Goal: Find specific page/section: Find specific page/section

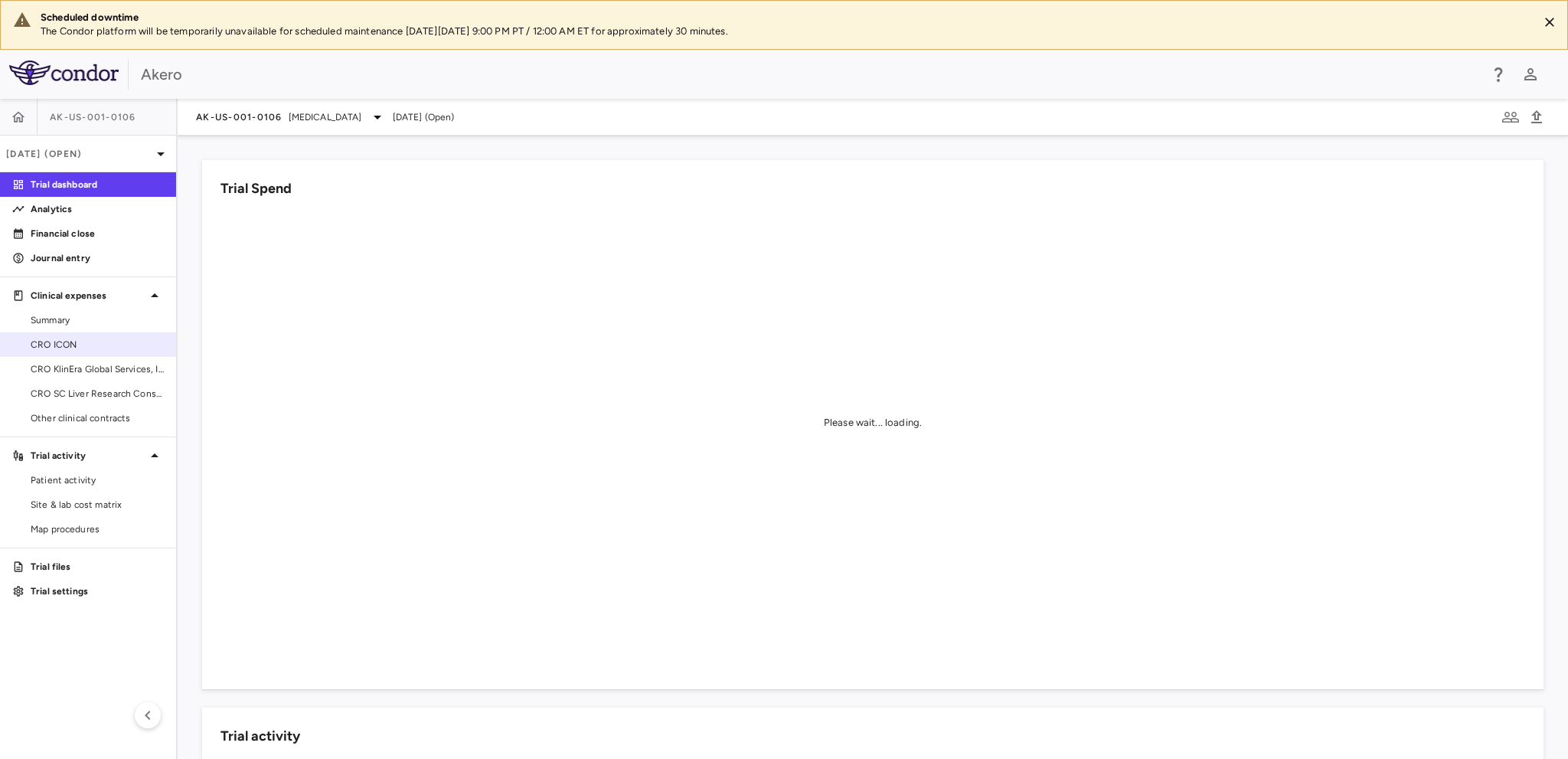
click at [88, 346] on span "CRO ICON" at bounding box center [98, 345] width 133 height 14
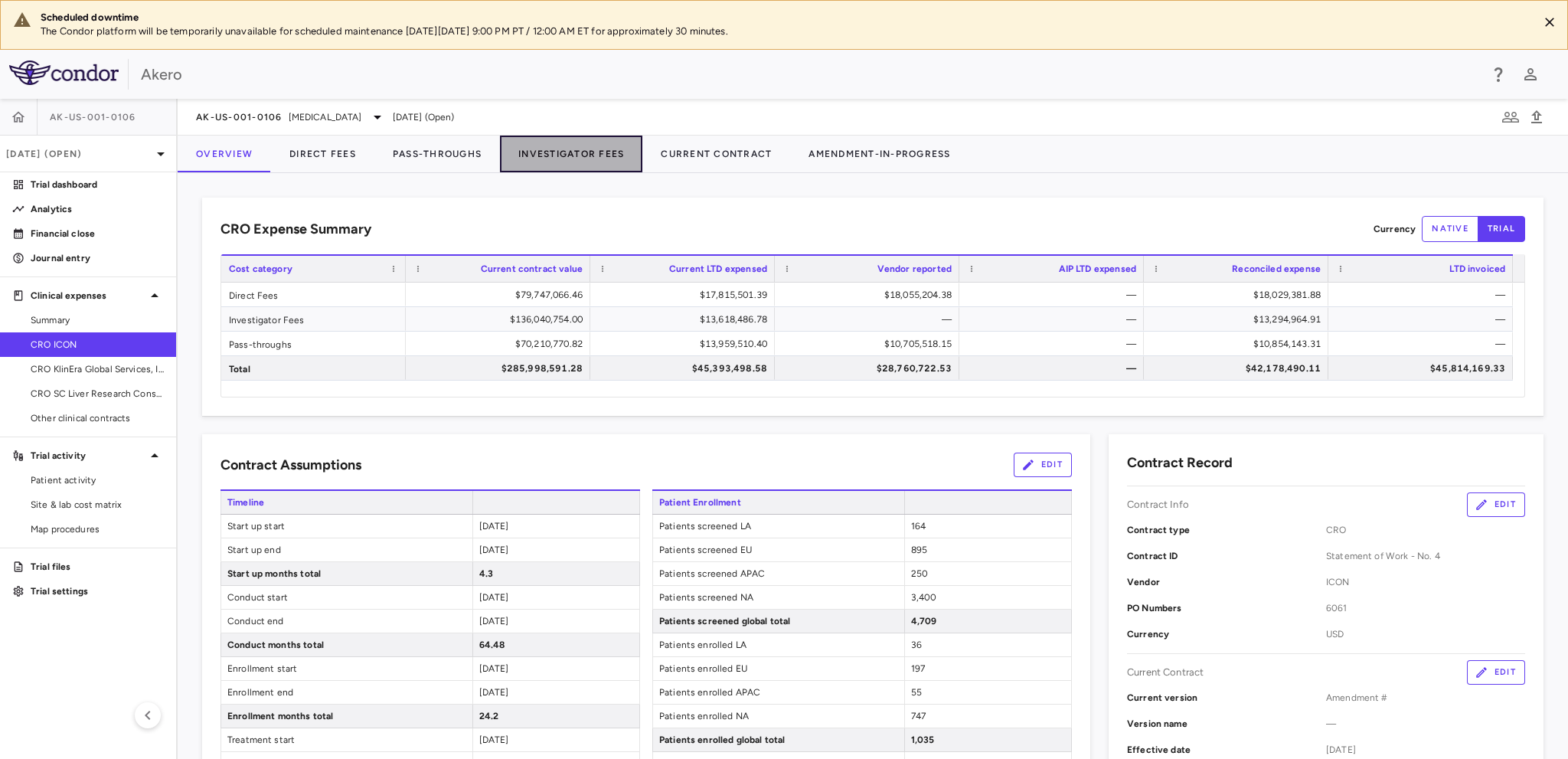
click at [547, 149] on button "Investigator Fees" at bounding box center [570, 153] width 142 height 37
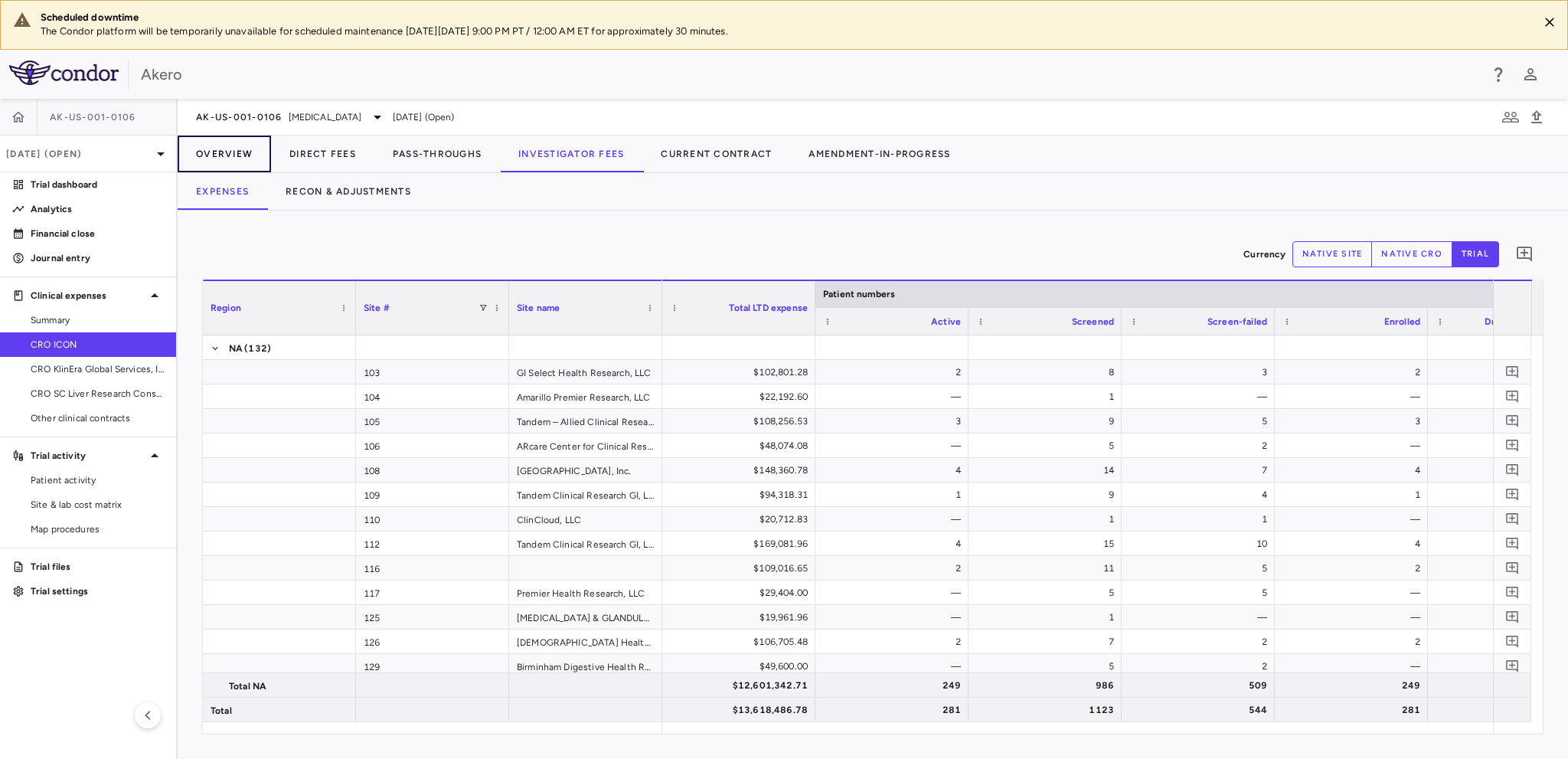
click at [205, 143] on button "Overview" at bounding box center [224, 153] width 94 height 37
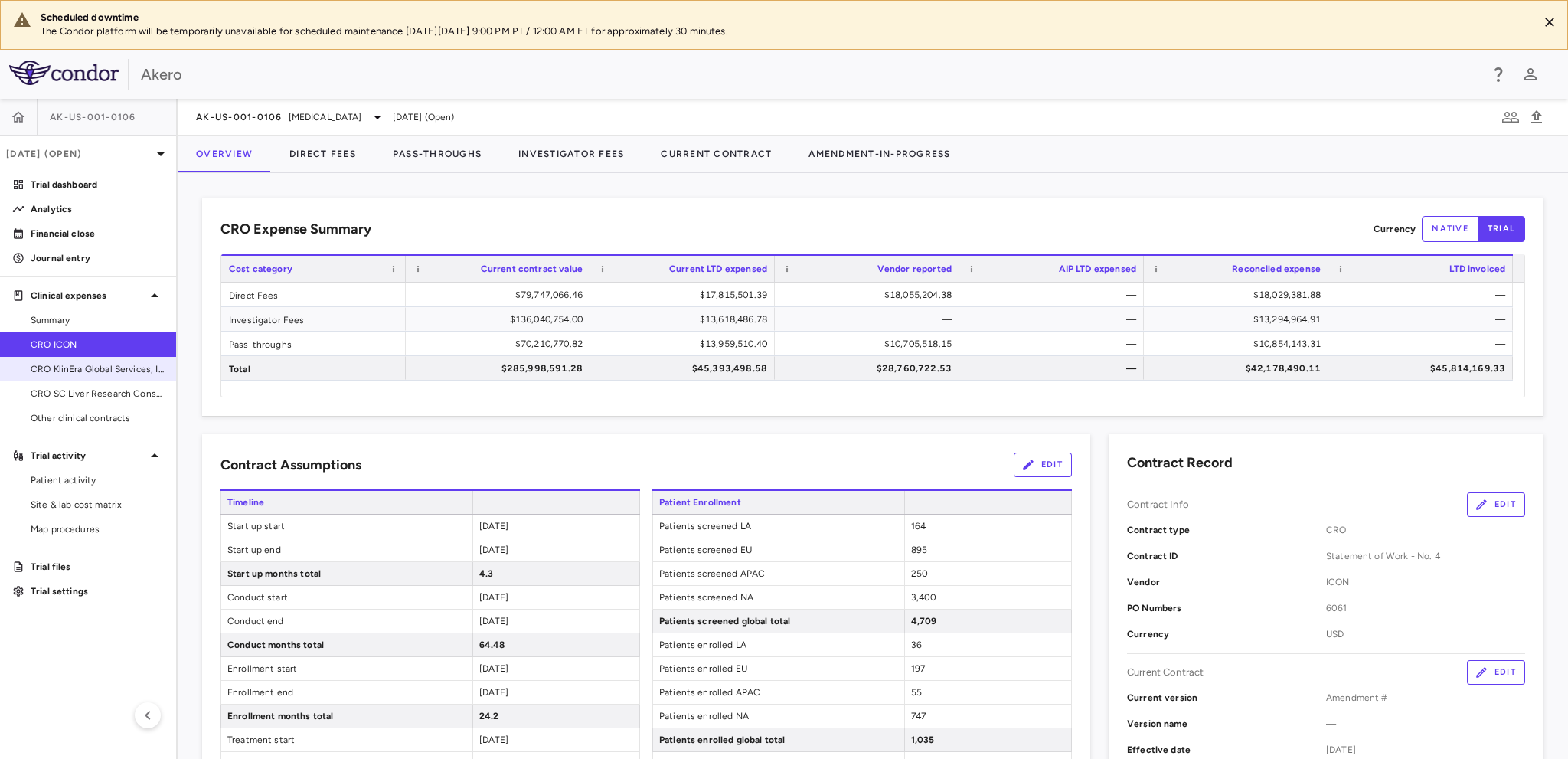
click at [69, 376] on link "CRO KlinEra Global Services, Inc" at bounding box center [88, 369] width 176 height 23
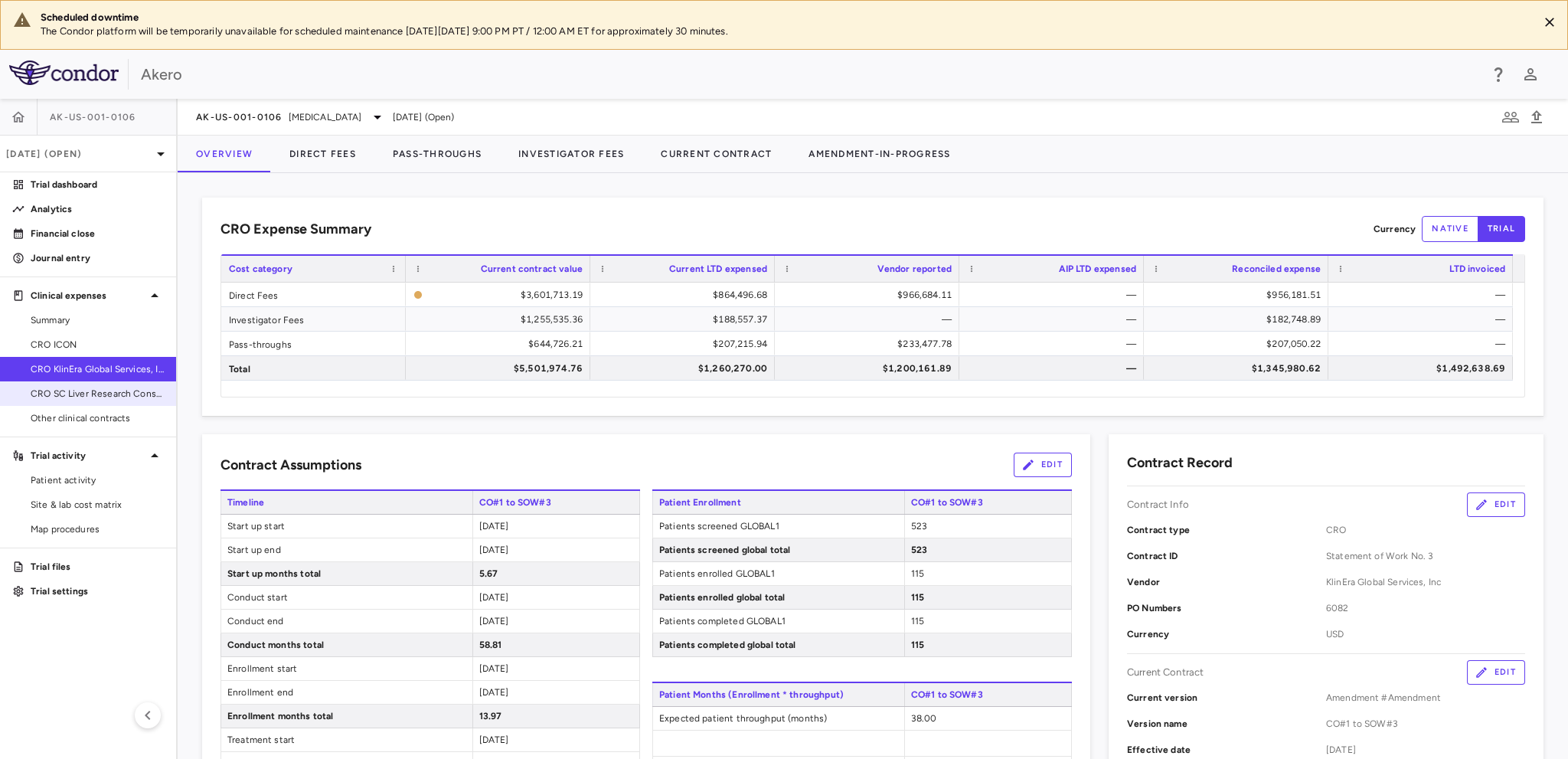
click at [131, 391] on span "CRO SC Liver Research Consortium LLC" at bounding box center [98, 393] width 133 height 14
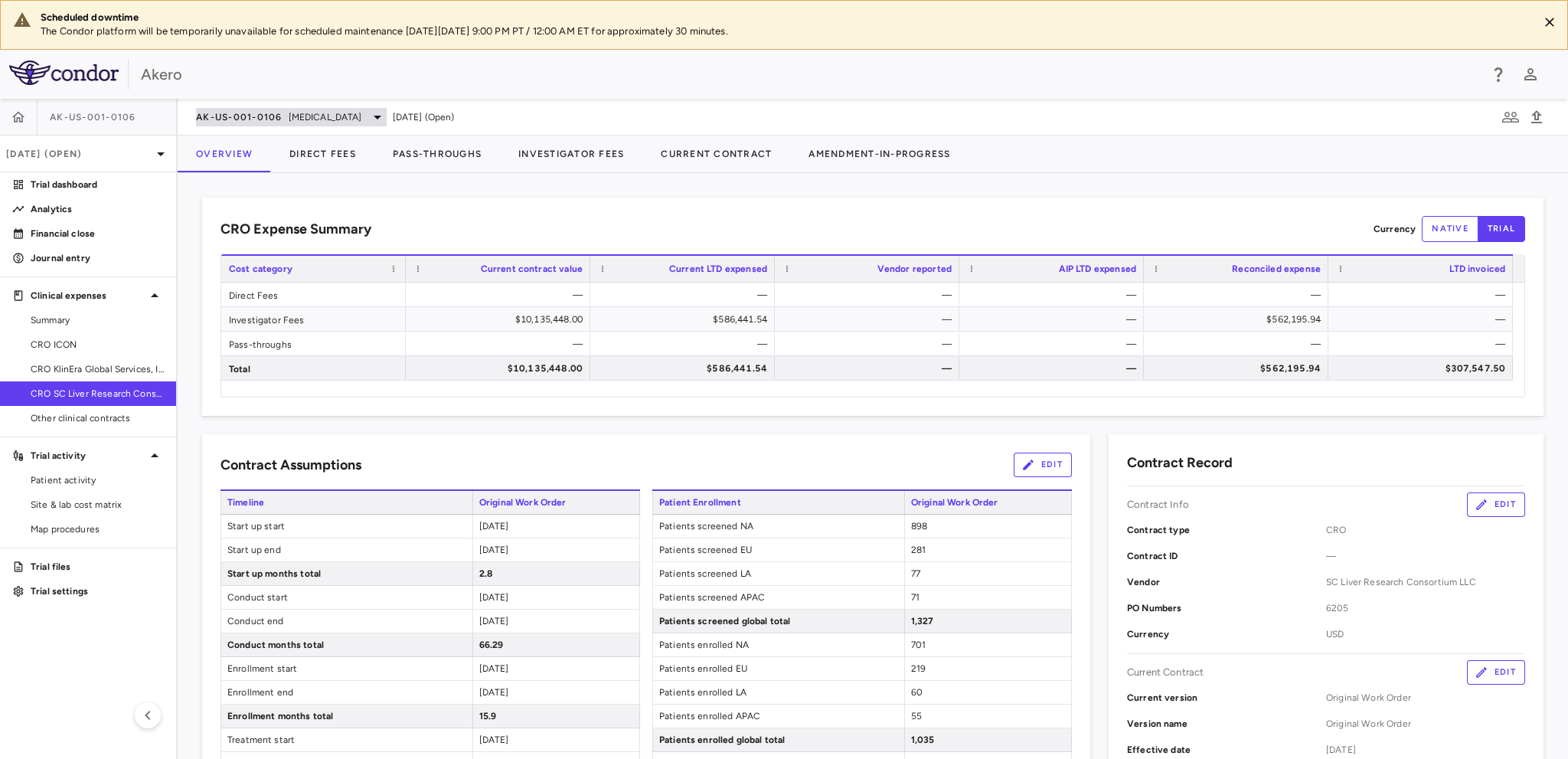
click at [362, 113] on span "[MEDICAL_DATA]" at bounding box center [326, 118] width 74 height 14
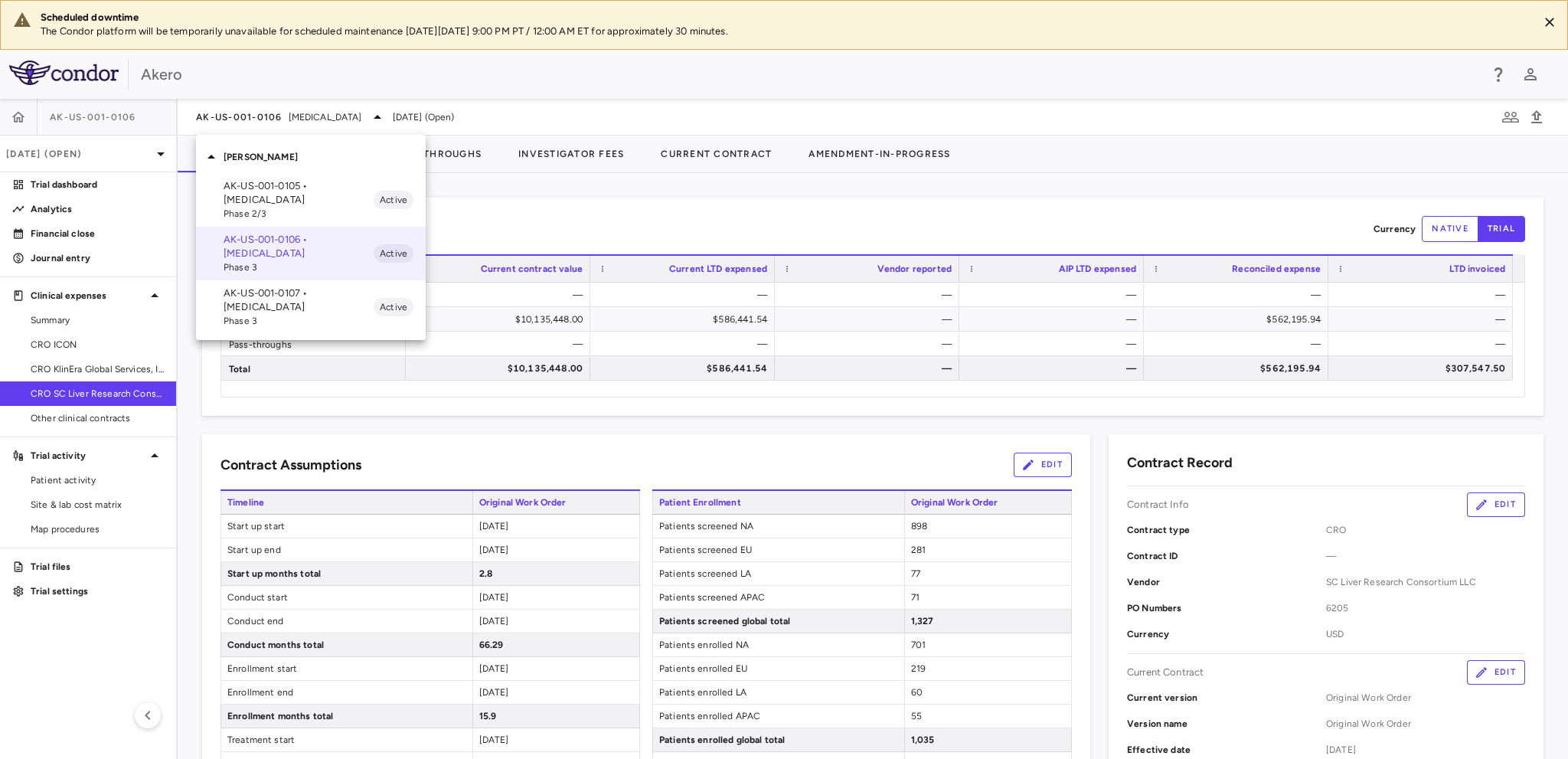
click at [28, 153] on div at bounding box center [784, 380] width 1568 height 759
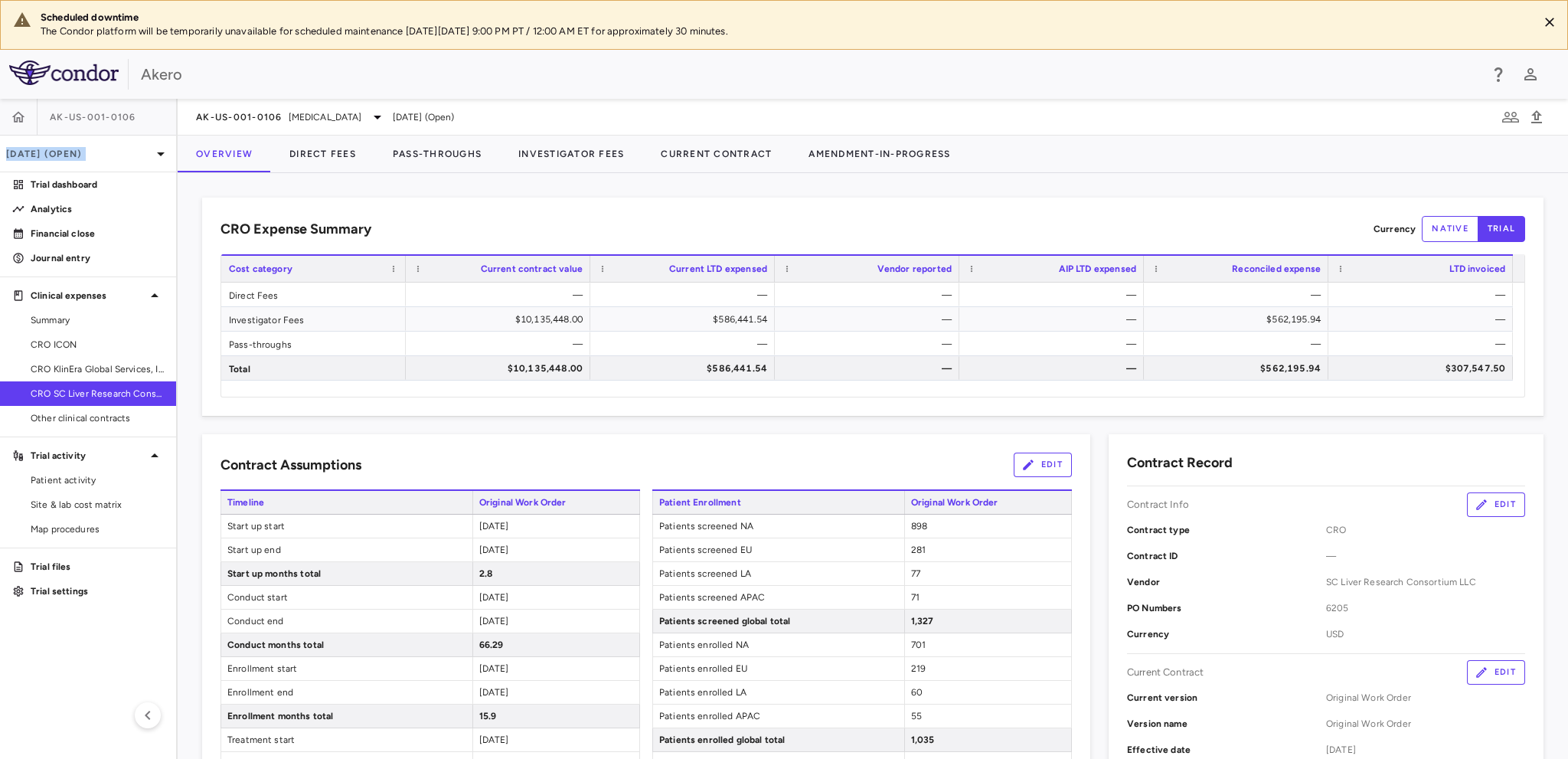
click at [28, 153] on p "[DATE] (Open)" at bounding box center [79, 154] width 145 height 14
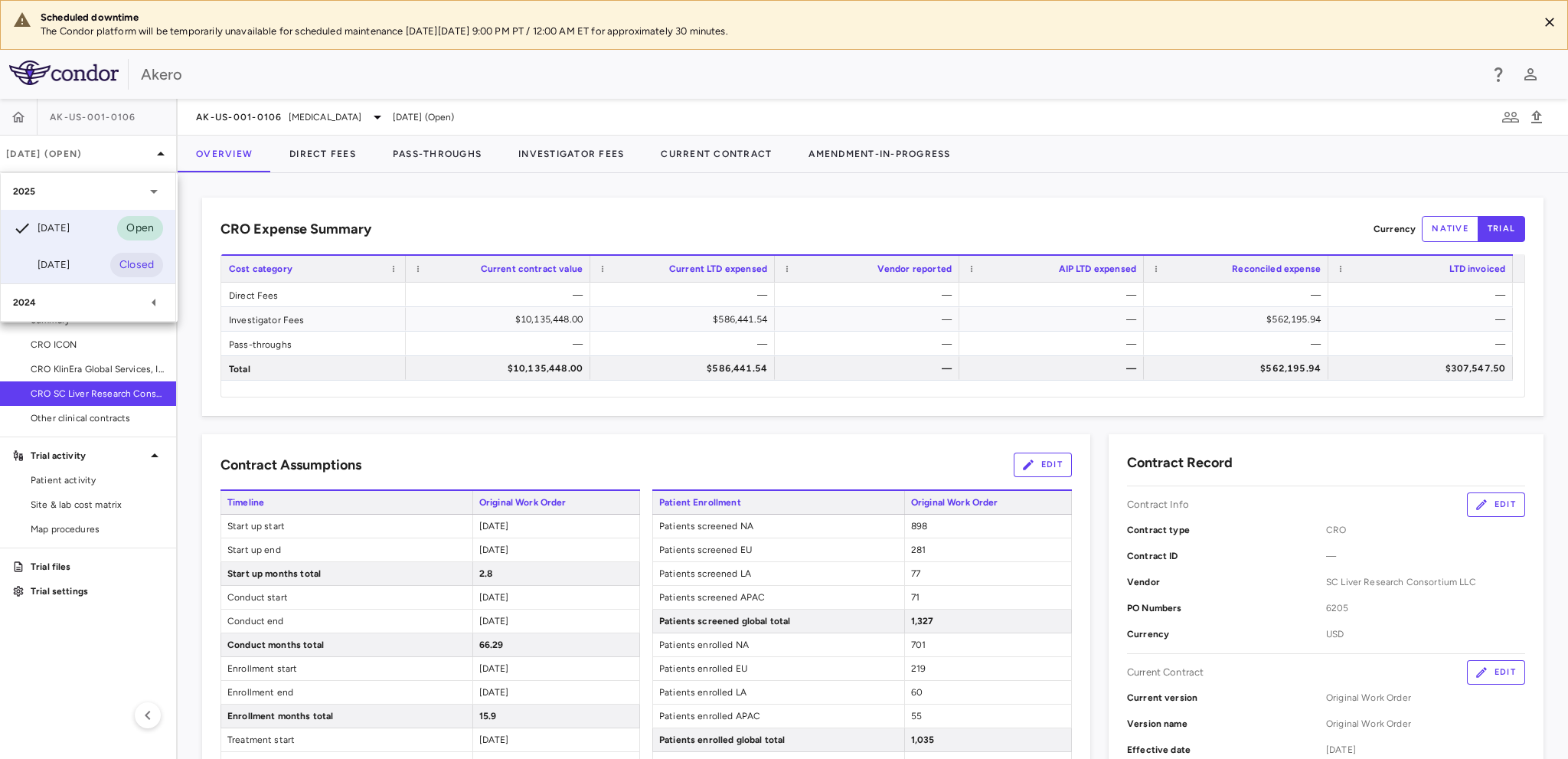
click at [53, 266] on div "[DATE]" at bounding box center [41, 265] width 57 height 18
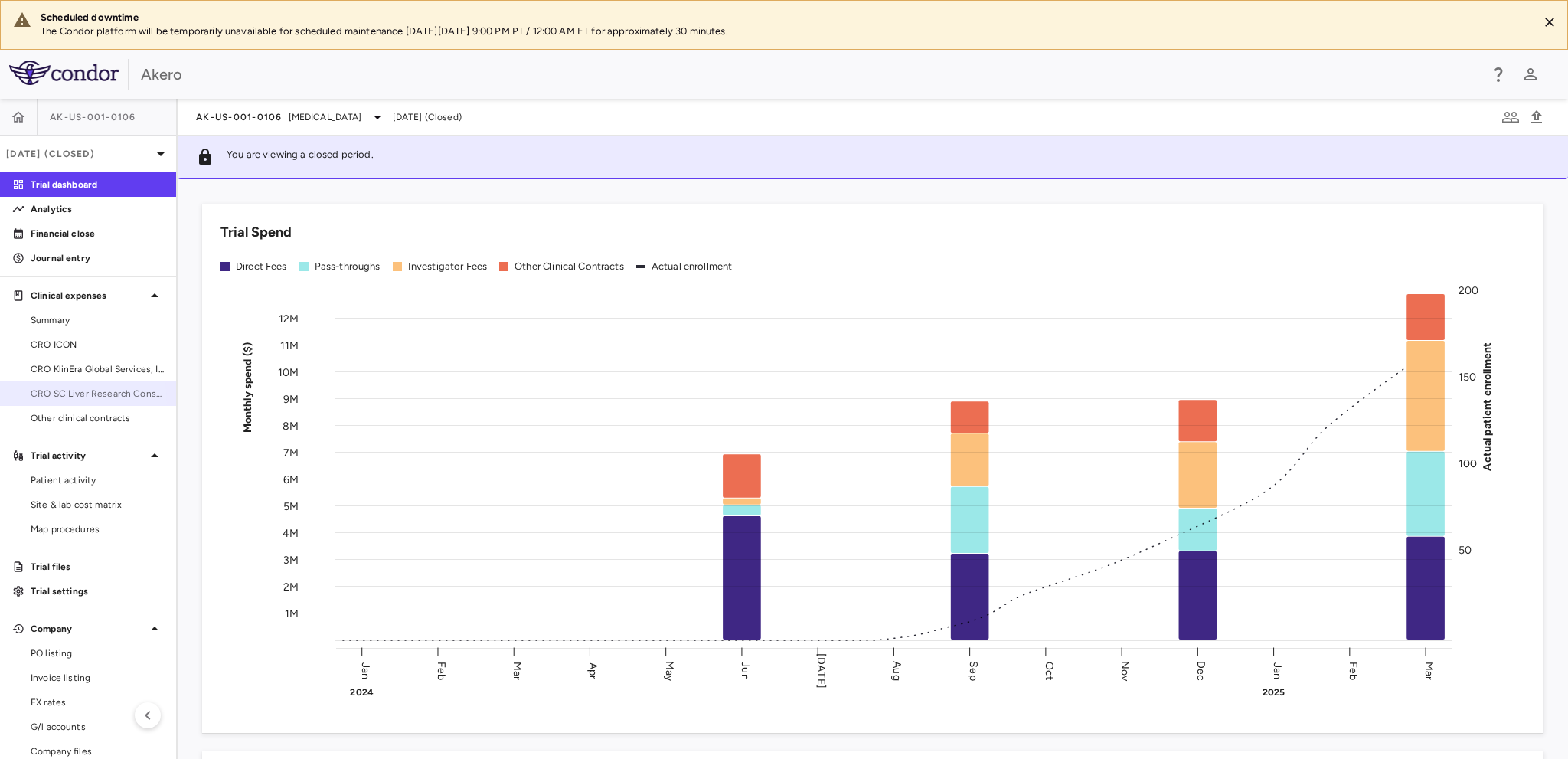
click at [52, 400] on link "CRO SC Liver Research Consortium LLC" at bounding box center [88, 393] width 176 height 23
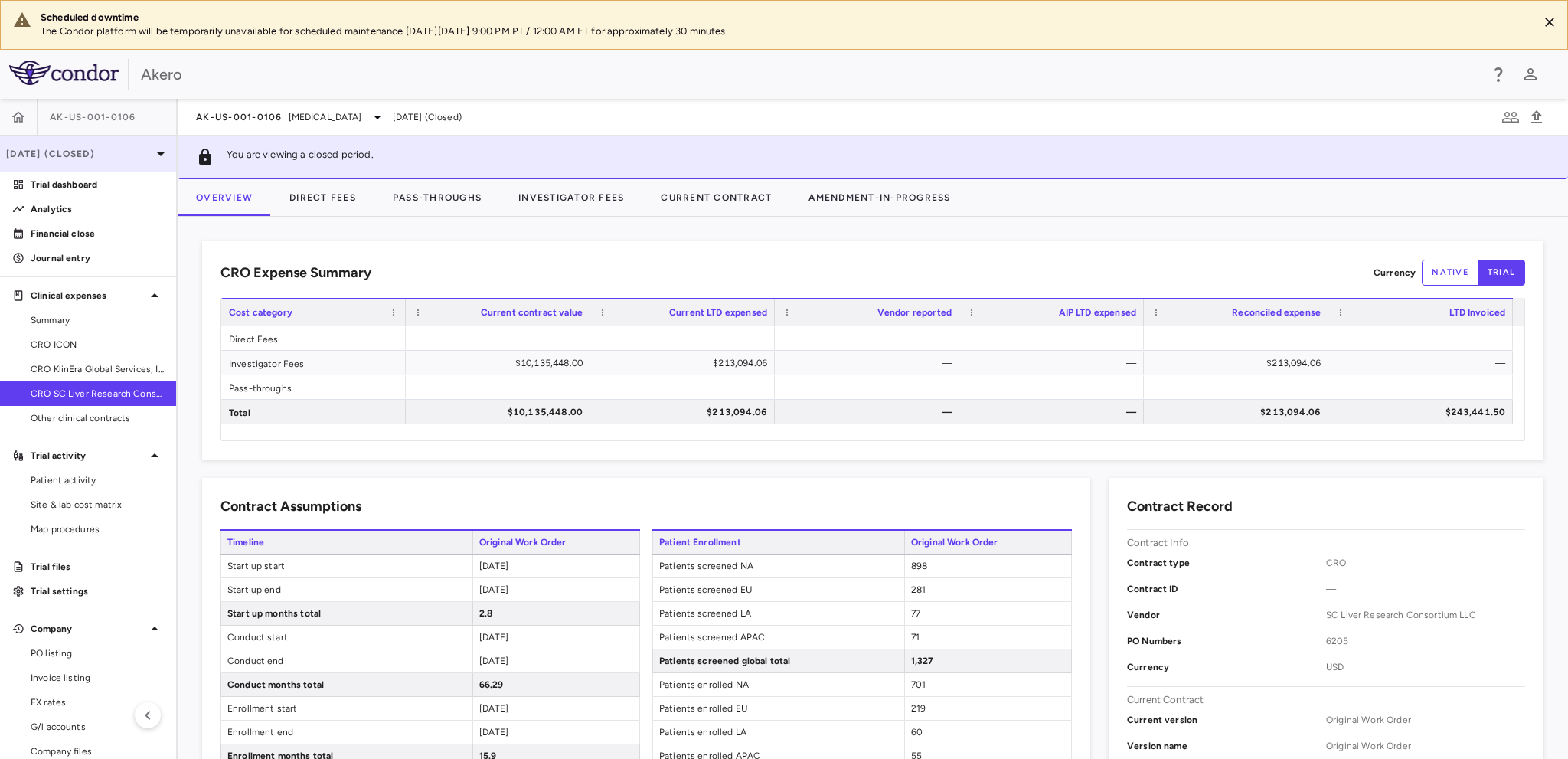
click at [39, 157] on p "[DATE] (Closed)" at bounding box center [79, 154] width 145 height 14
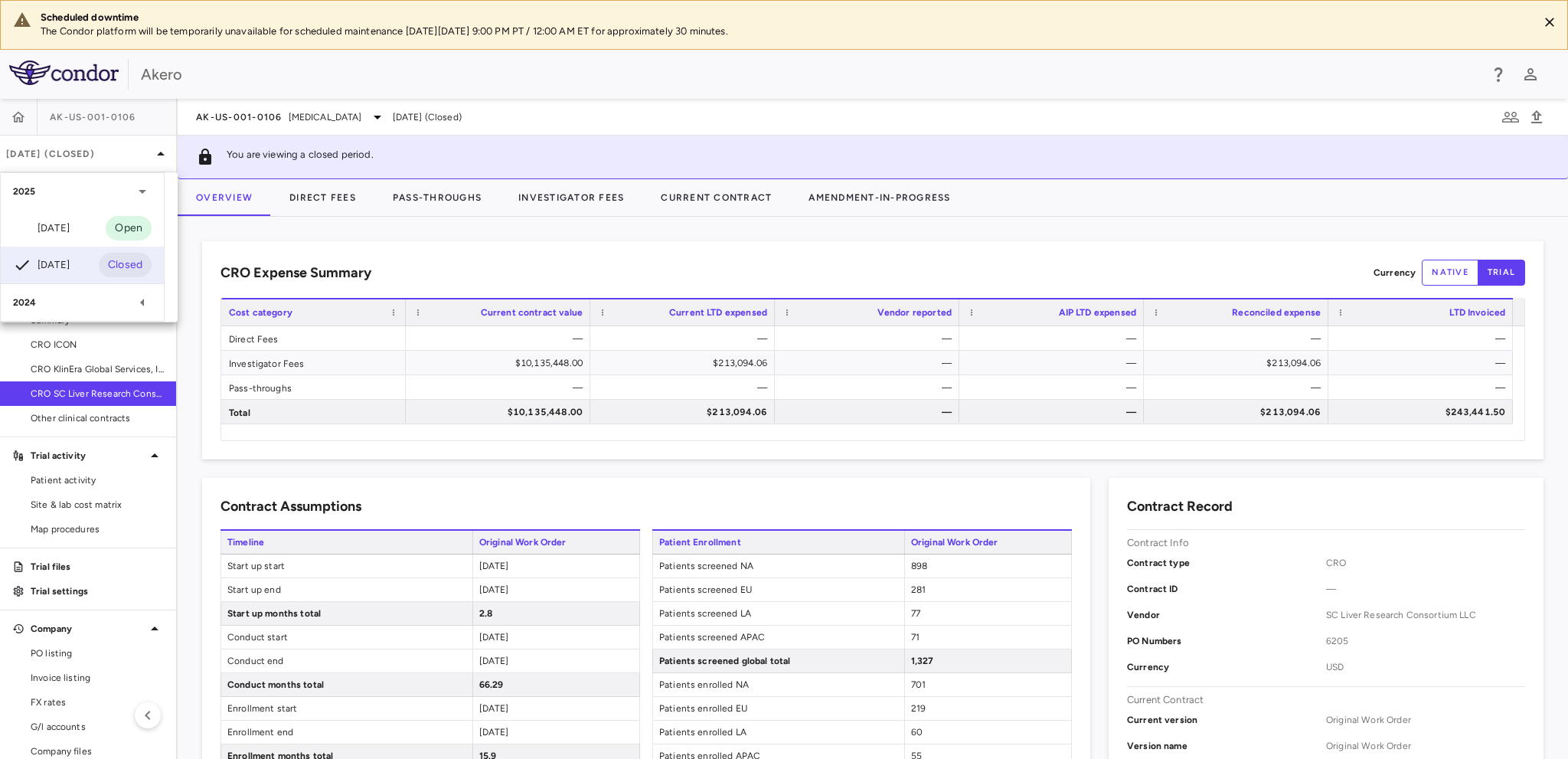
click at [44, 303] on div "2024" at bounding box center [73, 303] width 120 height 14
click at [49, 343] on div "[DATE]" at bounding box center [41, 339] width 57 height 18
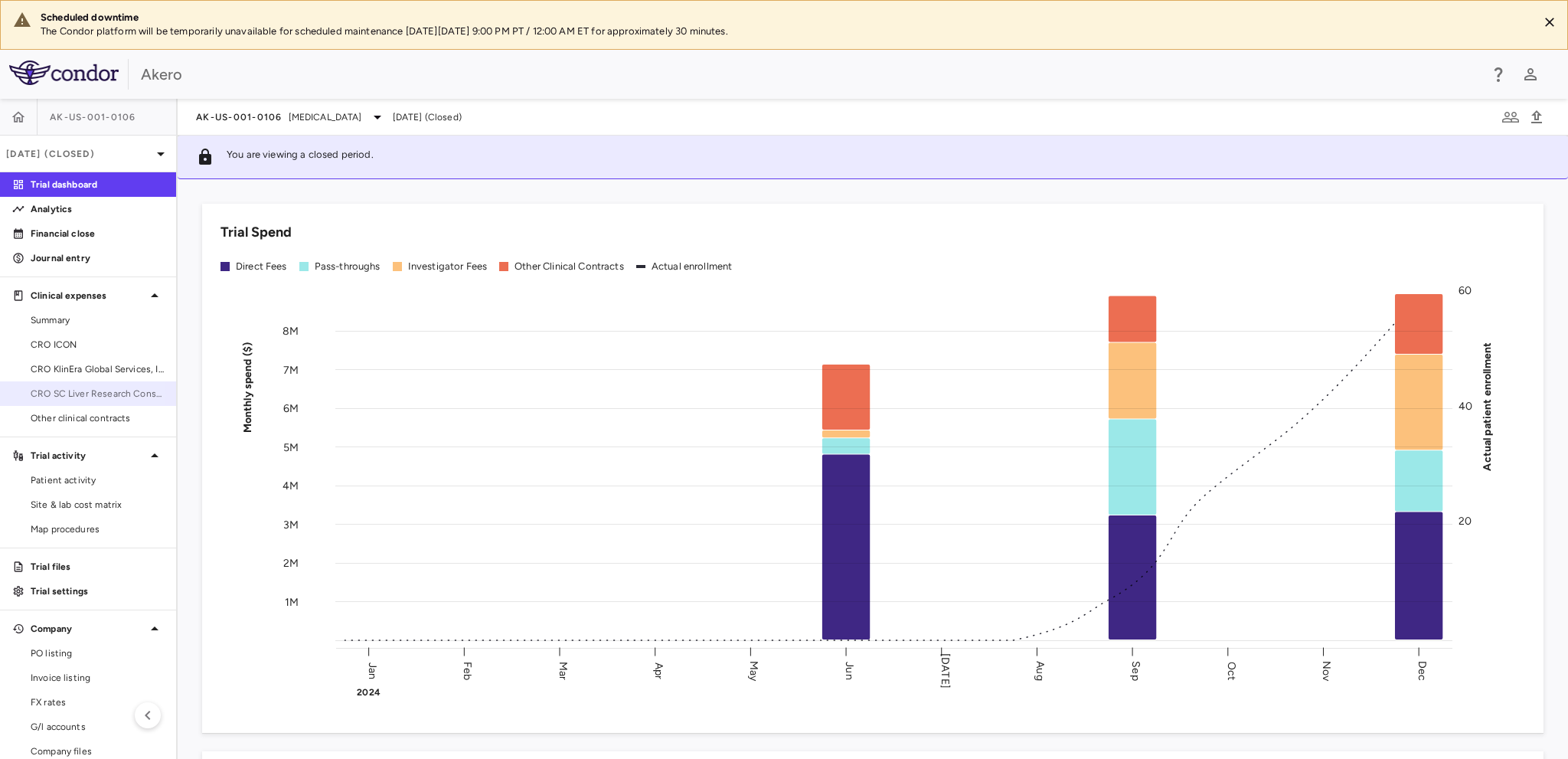
click at [63, 394] on span "CRO SC Liver Research Consortium LLC" at bounding box center [98, 393] width 133 height 14
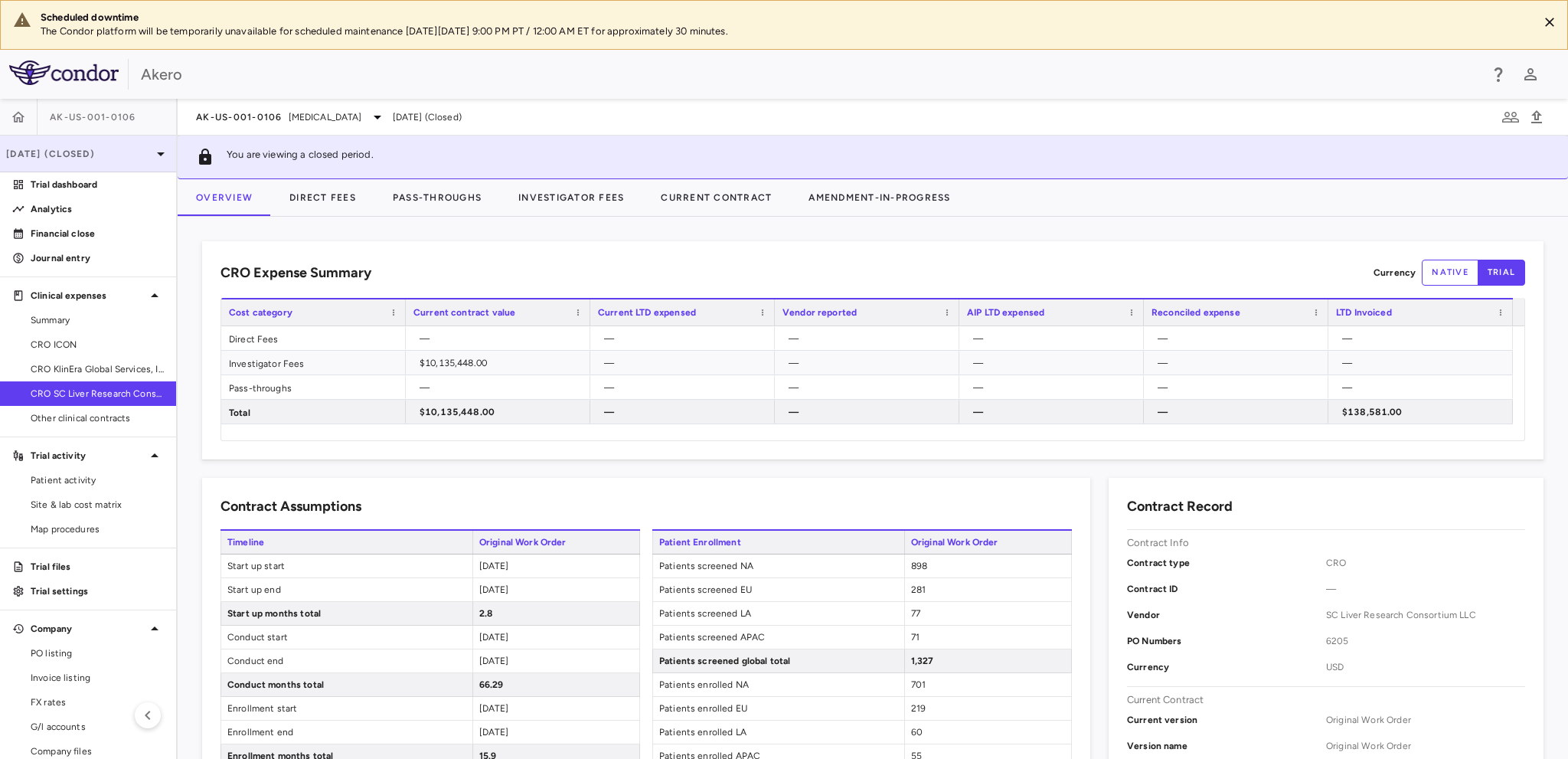
click at [37, 154] on p "[DATE] (Closed)" at bounding box center [79, 154] width 145 height 14
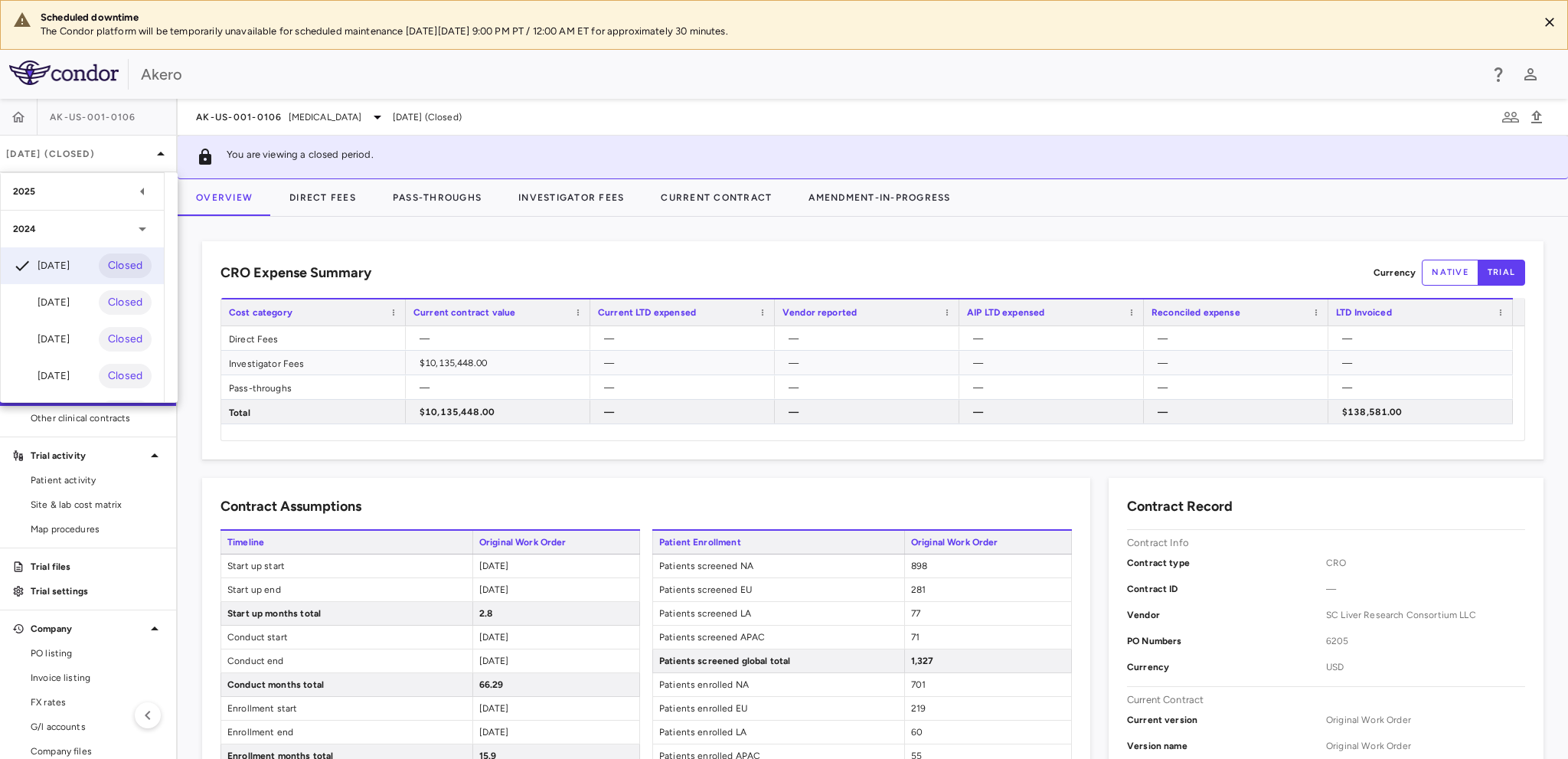
click at [42, 188] on div "2025" at bounding box center [73, 191] width 120 height 14
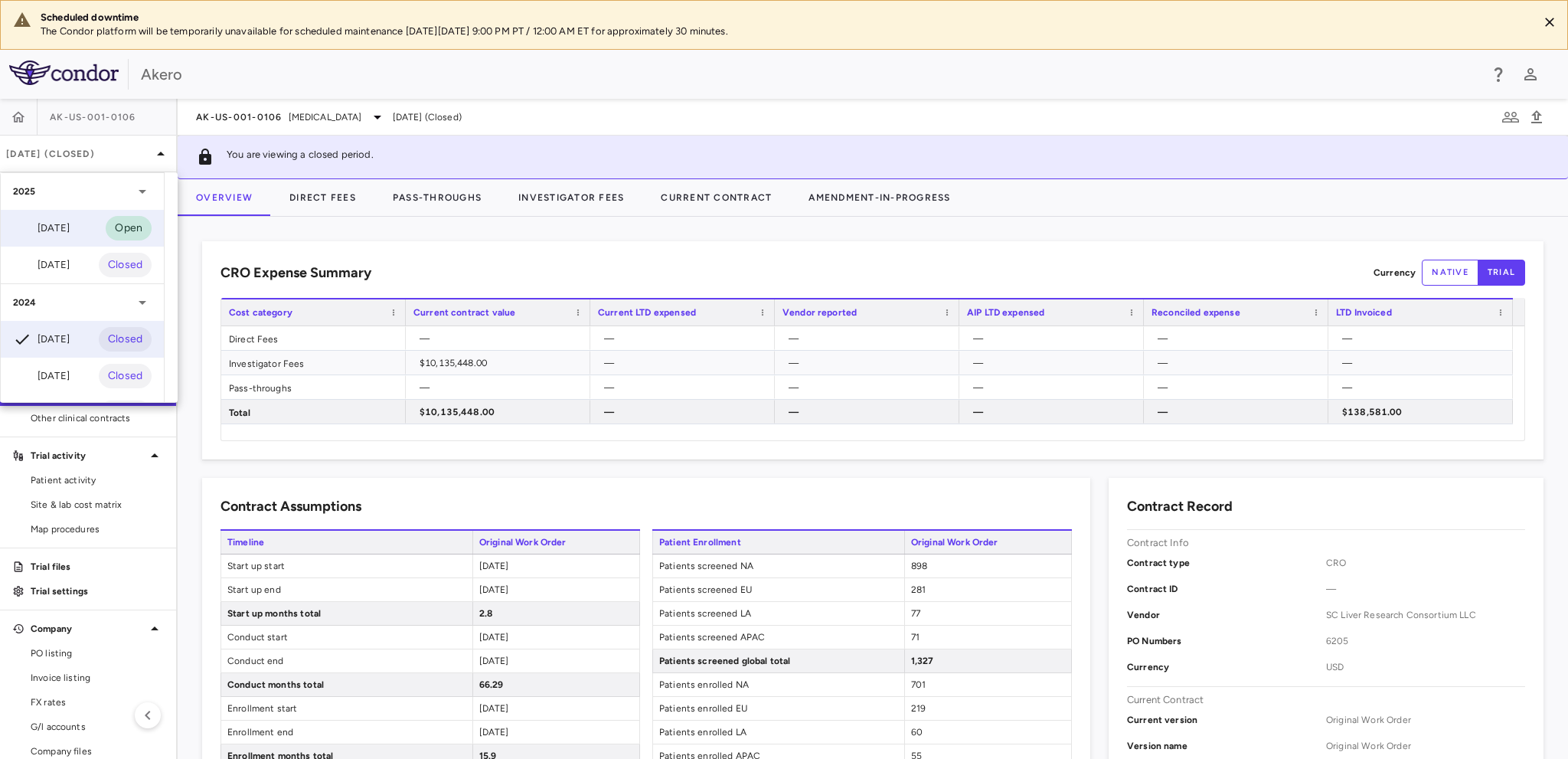
click at [49, 225] on div "[DATE]" at bounding box center [41, 228] width 57 height 18
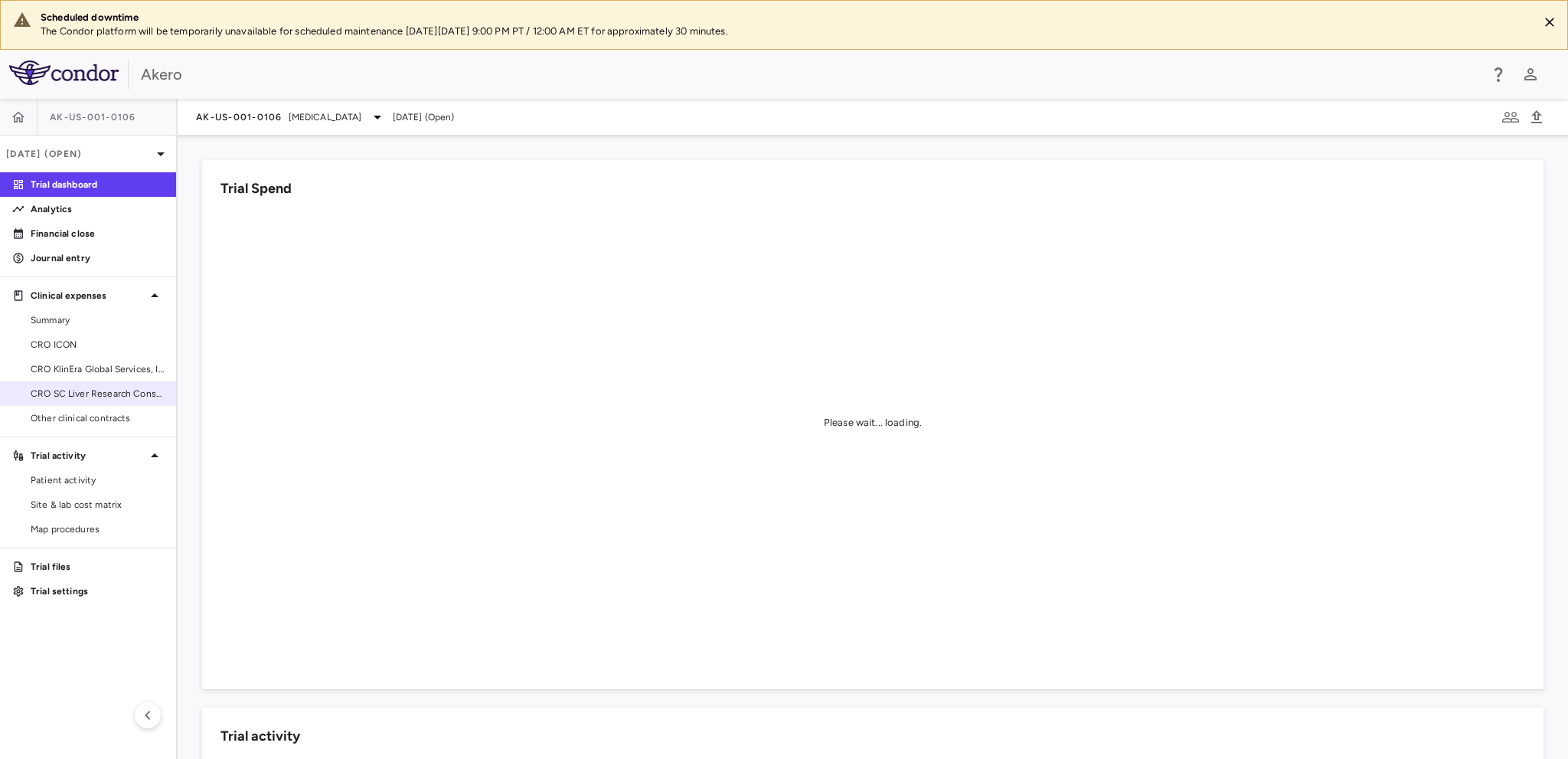
click at [111, 397] on span "CRO SC Liver Research Consortium LLC" at bounding box center [98, 393] width 133 height 14
